Goal: Information Seeking & Learning: Understand process/instructions

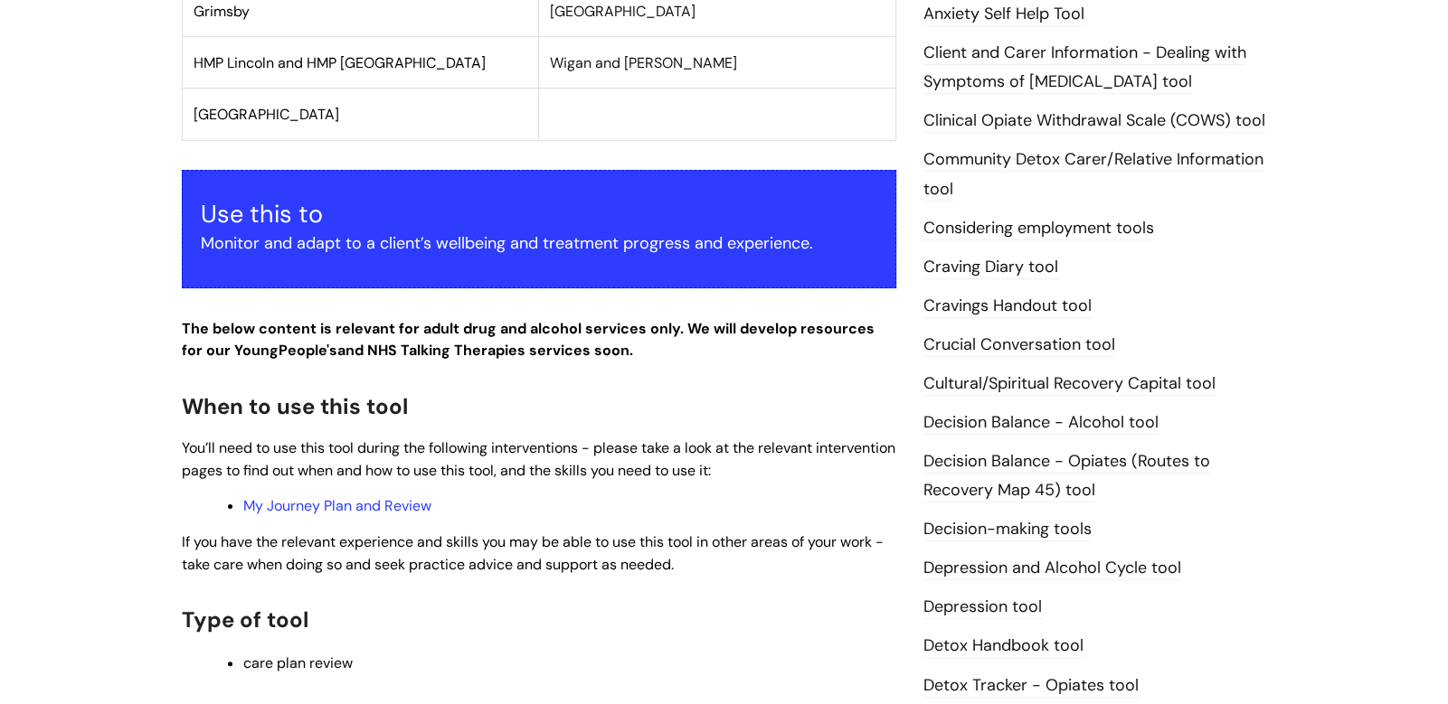
scroll to position [561, 0]
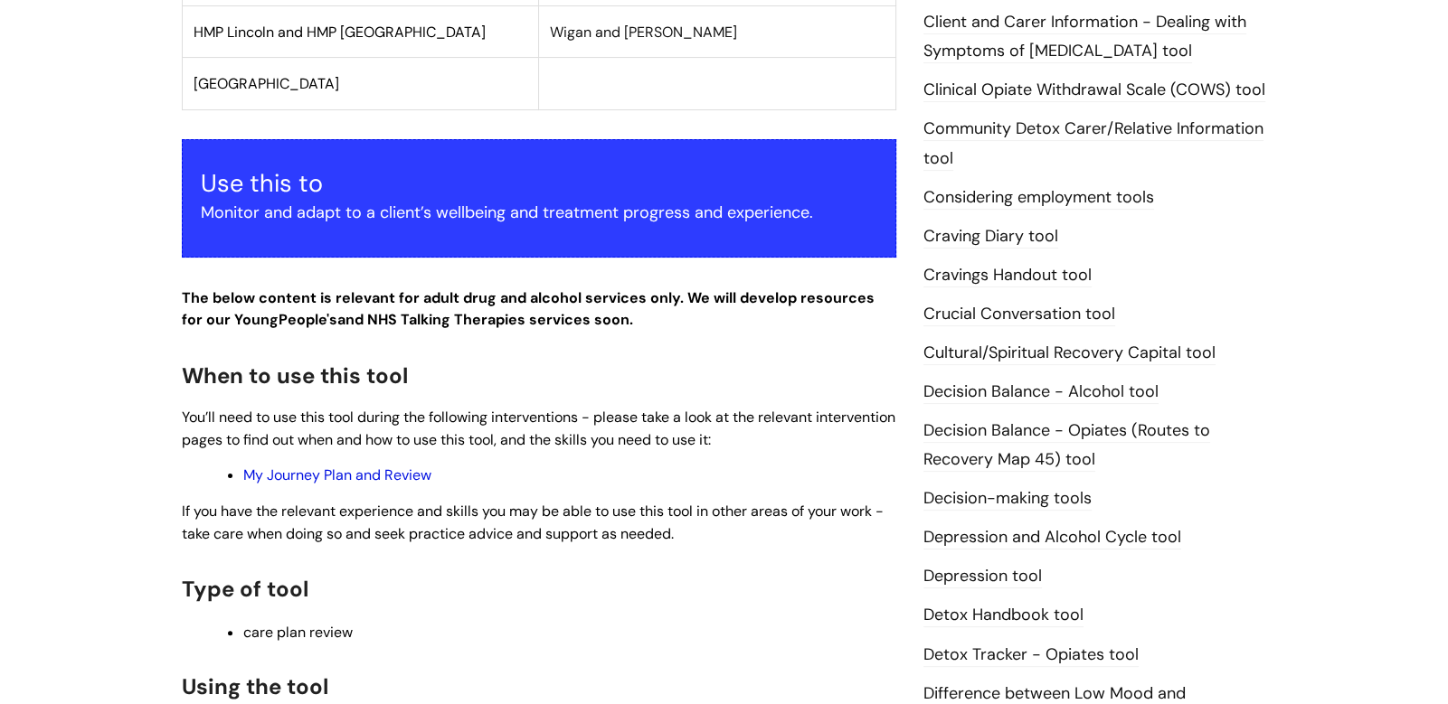
click at [356, 477] on link "My Journey Plan and Review" at bounding box center [337, 475] width 188 height 19
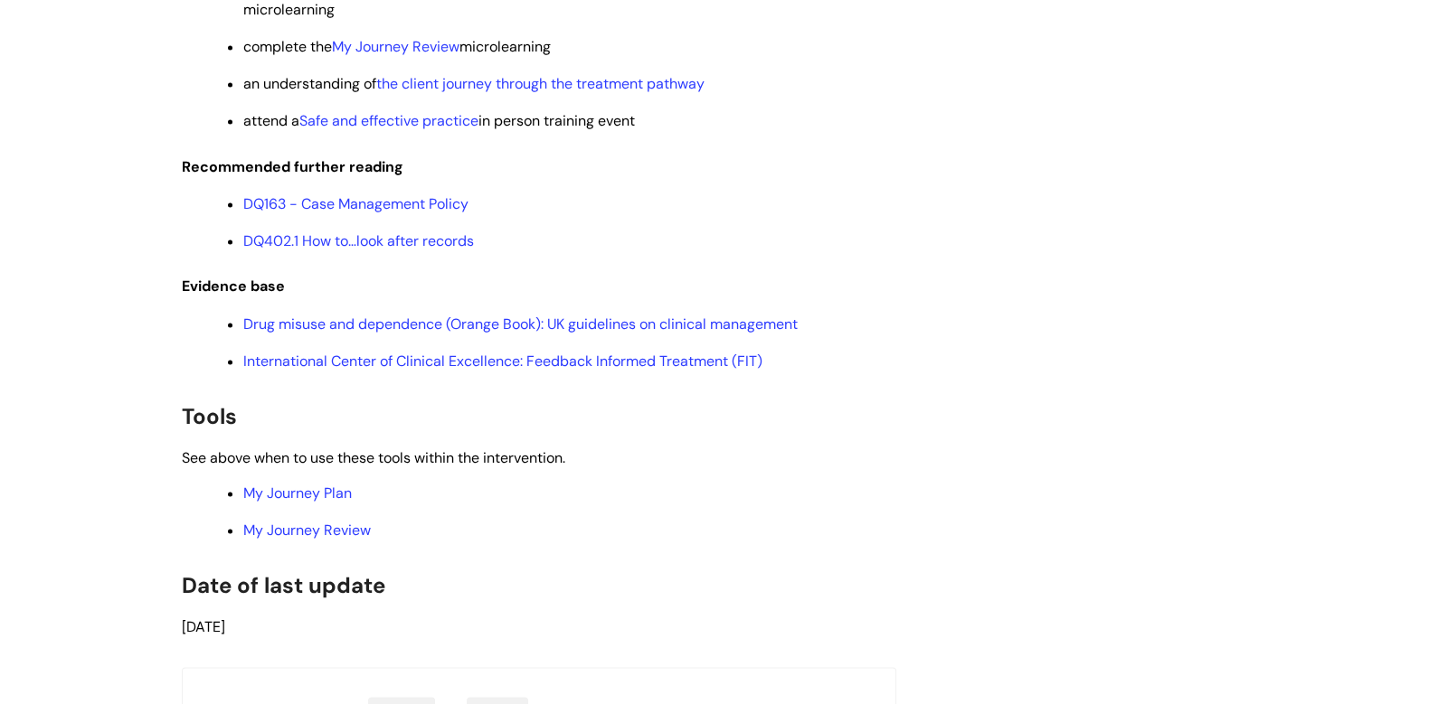
scroll to position [3698, 0]
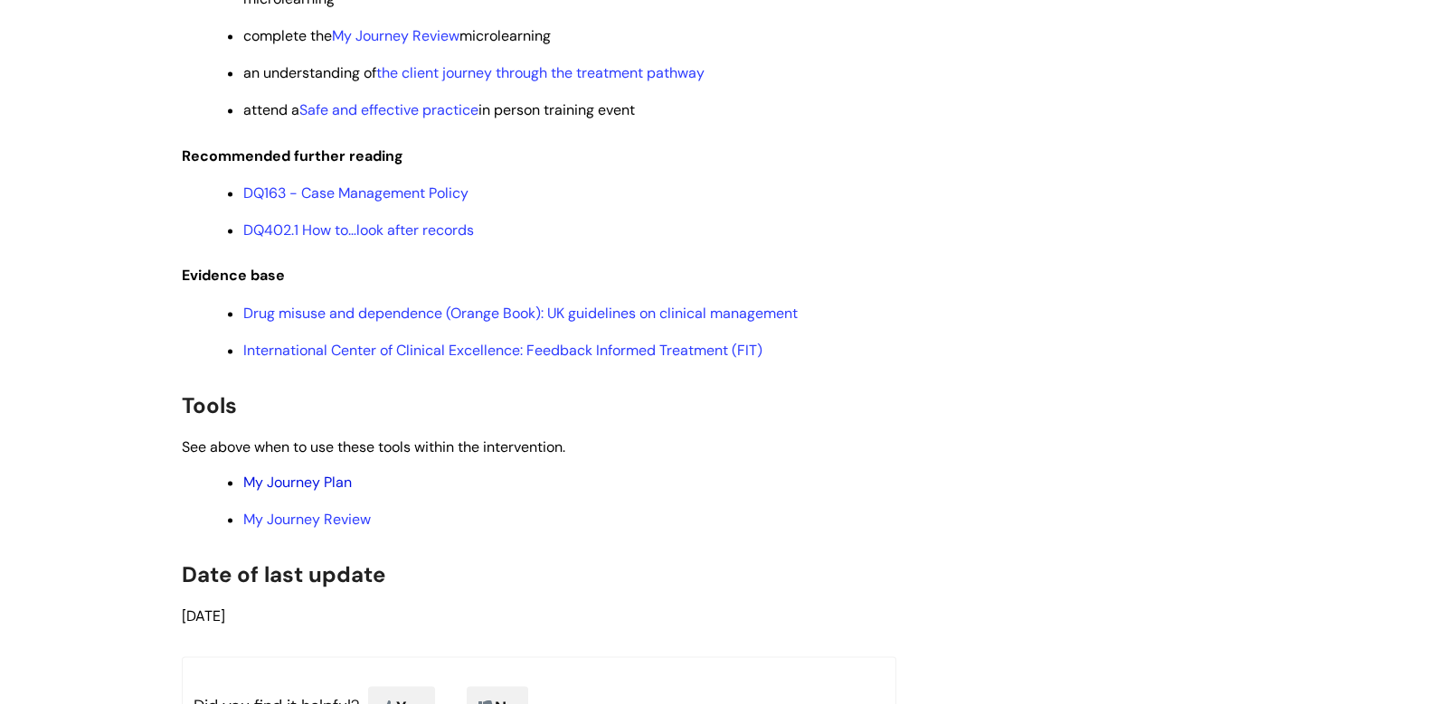
click at [304, 492] on link "My Journey Plan" at bounding box center [297, 482] width 109 height 19
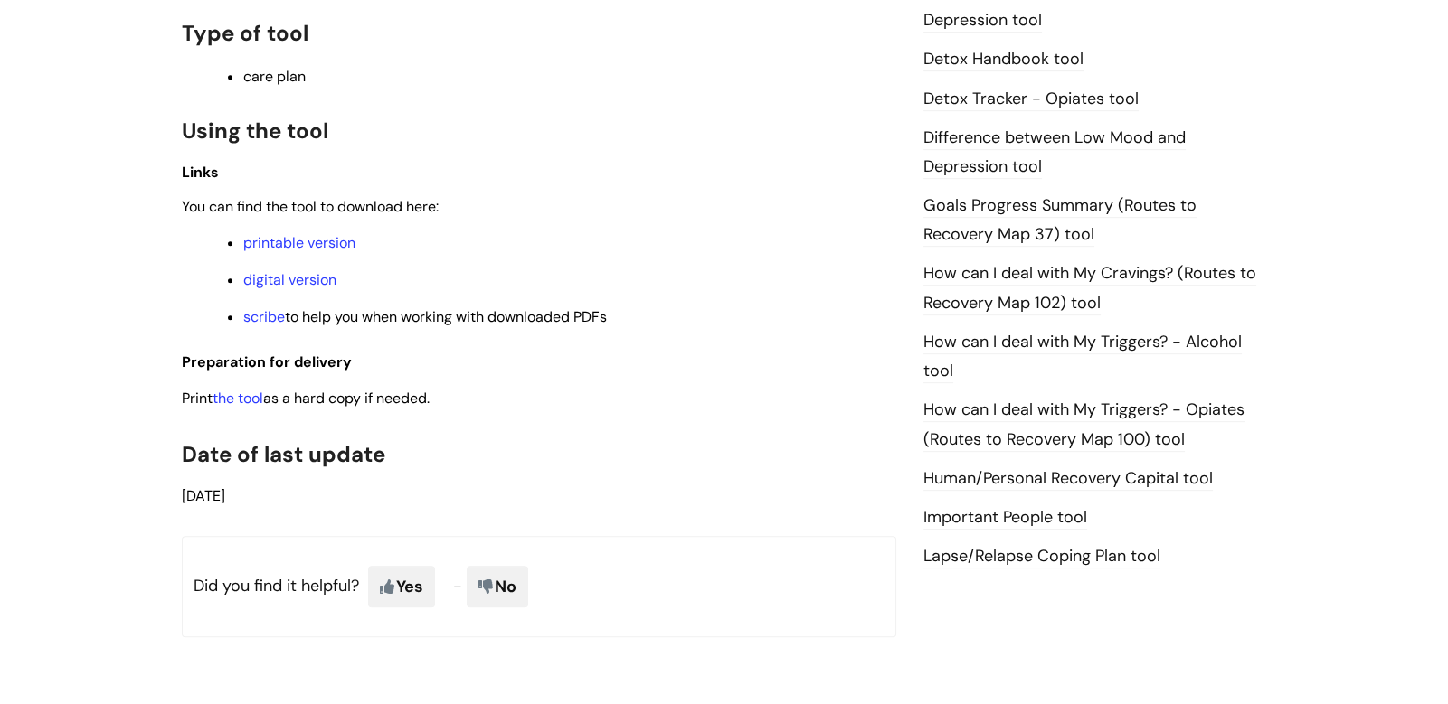
scroll to position [980, 0]
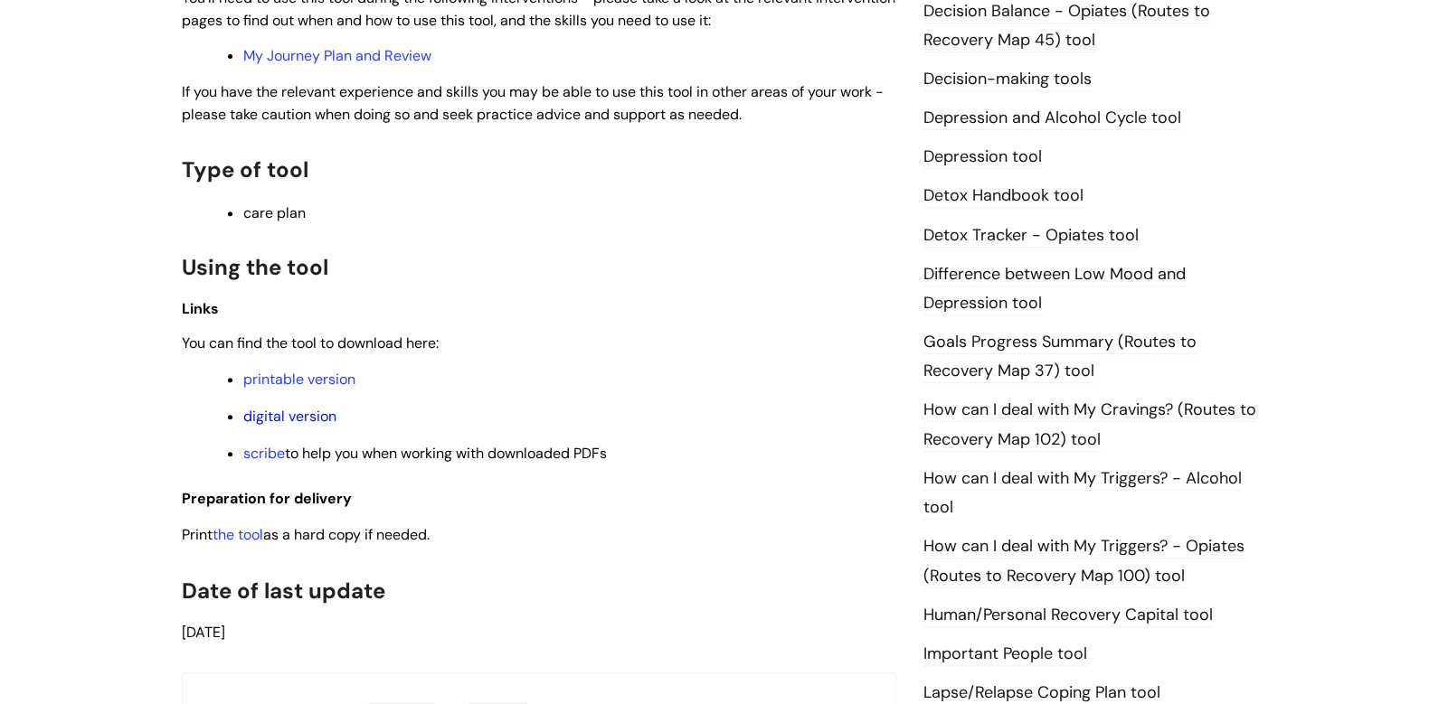
click at [279, 411] on link "digital version" at bounding box center [289, 416] width 93 height 19
